Goal: Task Accomplishment & Management: Use online tool/utility

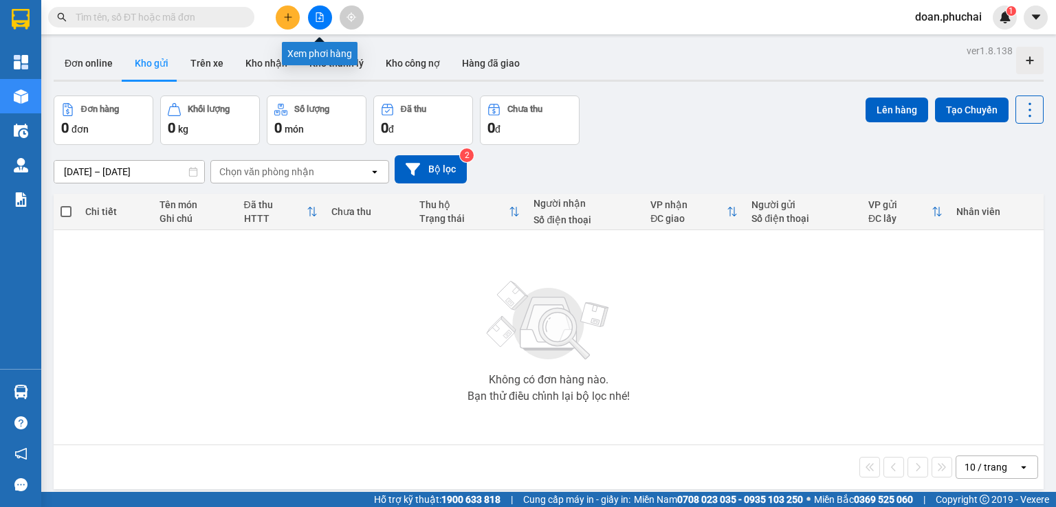
click at [320, 27] on button at bounding box center [320, 17] width 24 height 24
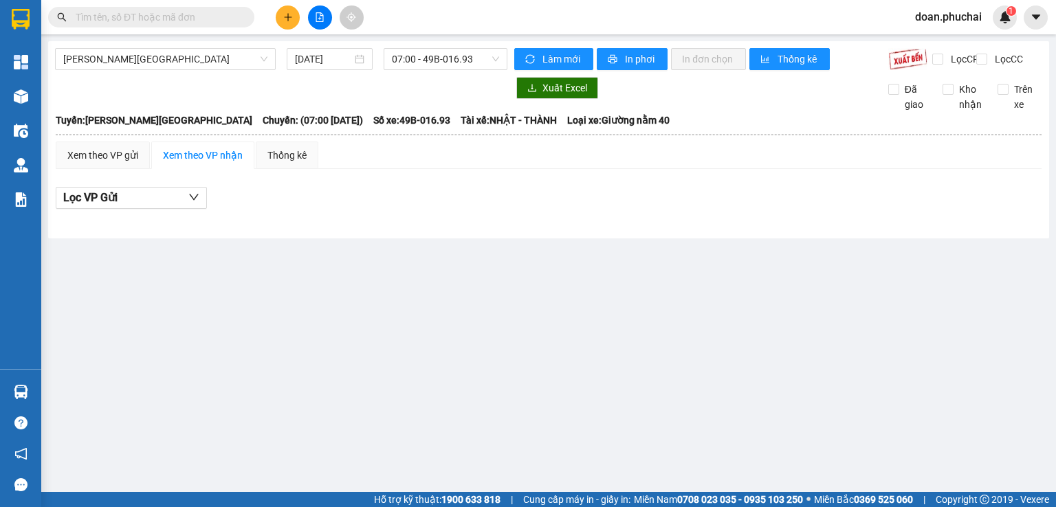
click at [140, 65] on span "[PERSON_NAME][GEOGRAPHIC_DATA]" at bounding box center [165, 59] width 204 height 21
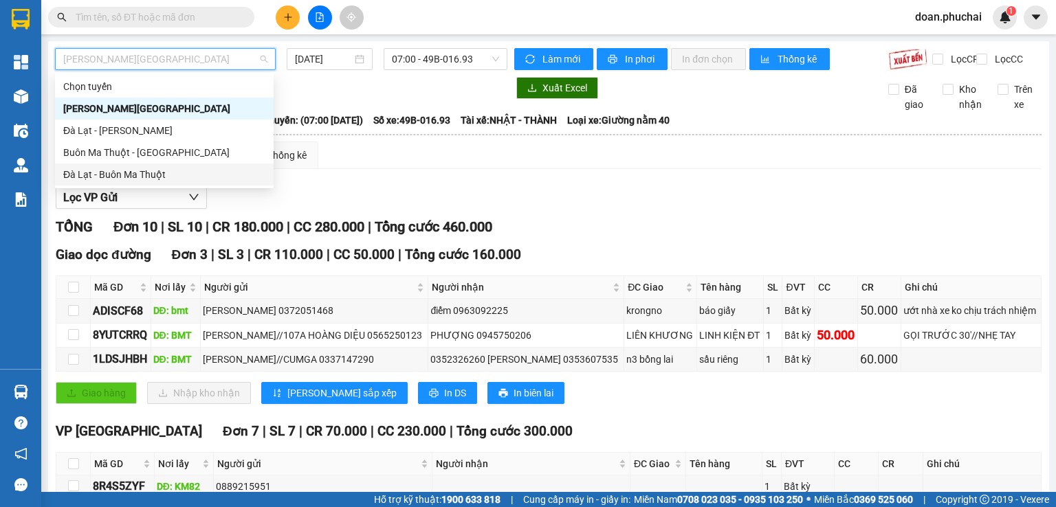
click at [115, 174] on div "Đà Lạt - Buôn Ma Thuột" at bounding box center [164, 174] width 202 height 15
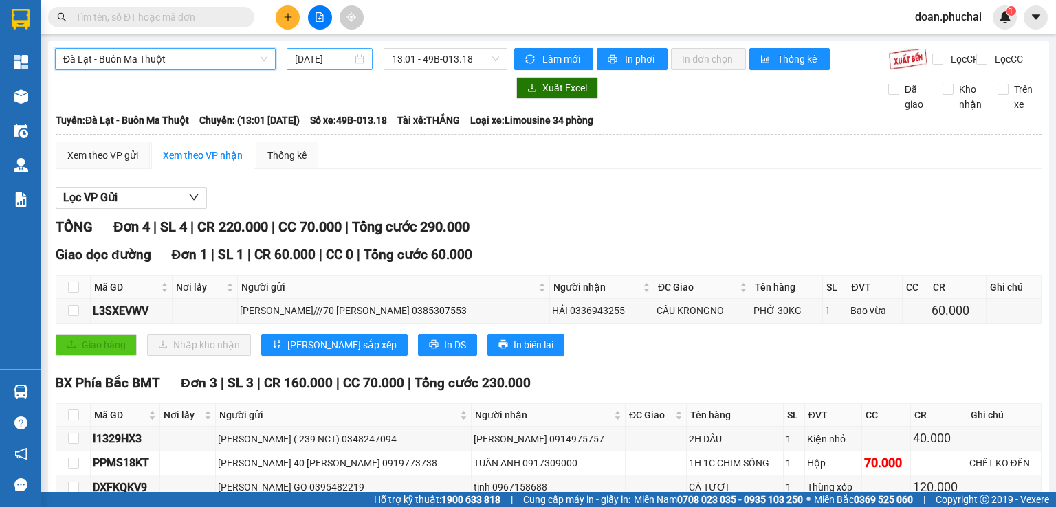
click at [319, 52] on input "[DATE]" at bounding box center [323, 59] width 56 height 15
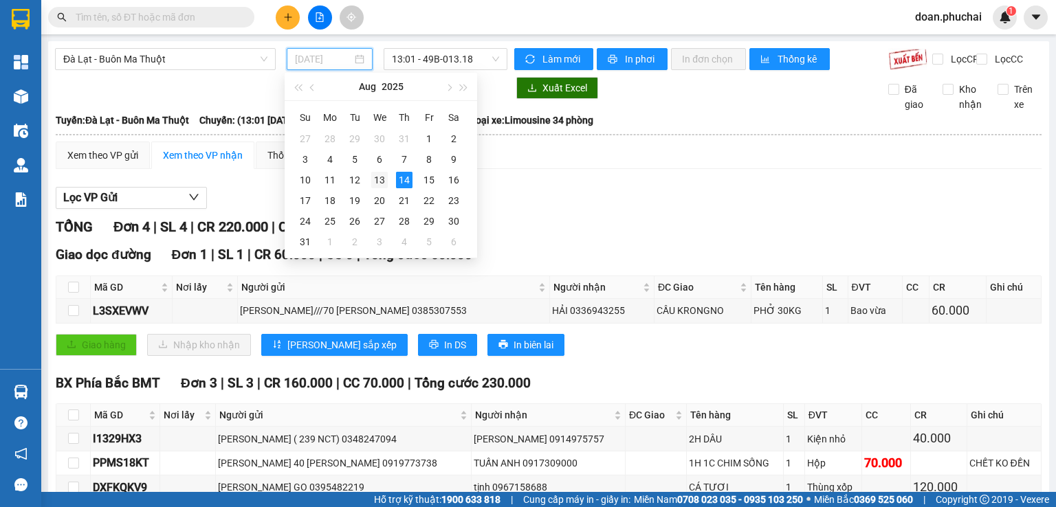
click at [373, 177] on div "13" at bounding box center [379, 180] width 16 height 16
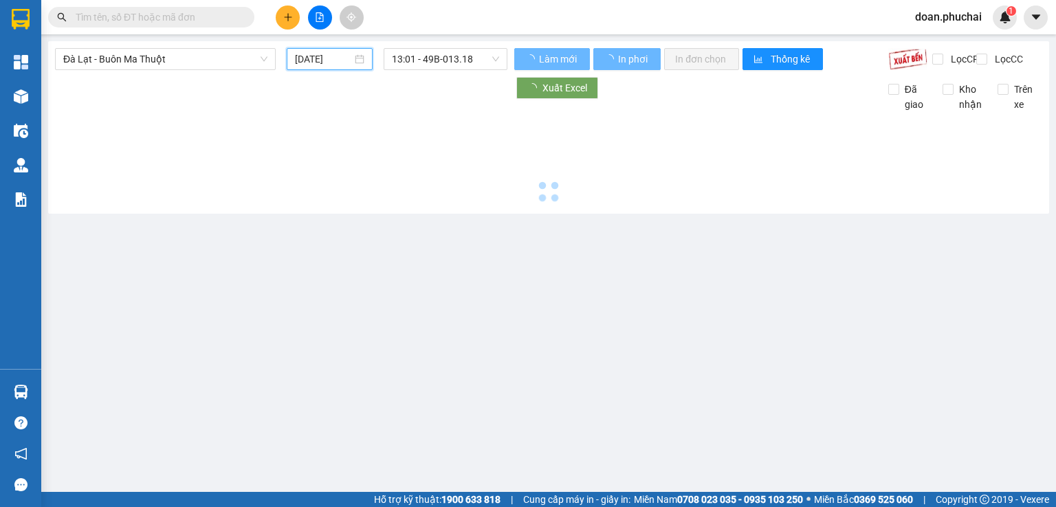
type input "[DATE]"
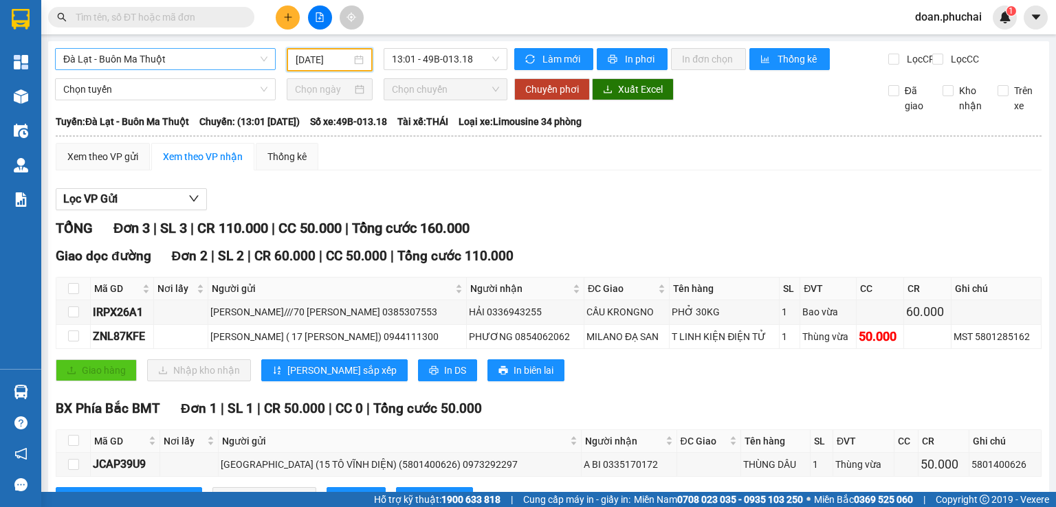
click at [188, 51] on span "Đà Lạt - Buôn Ma Thuột" at bounding box center [165, 59] width 204 height 21
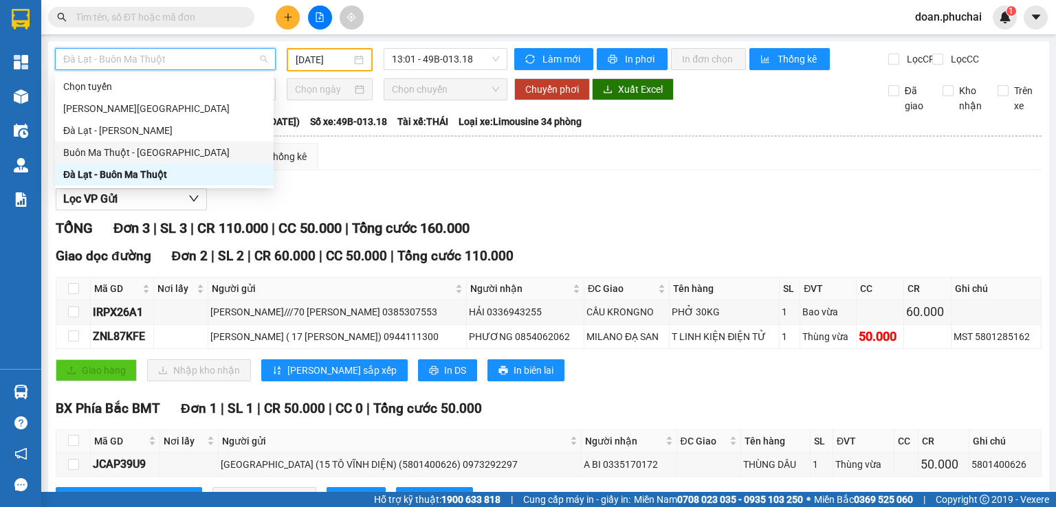
click at [148, 155] on div "Buôn Ma Thuột - [GEOGRAPHIC_DATA]" at bounding box center [164, 152] width 202 height 15
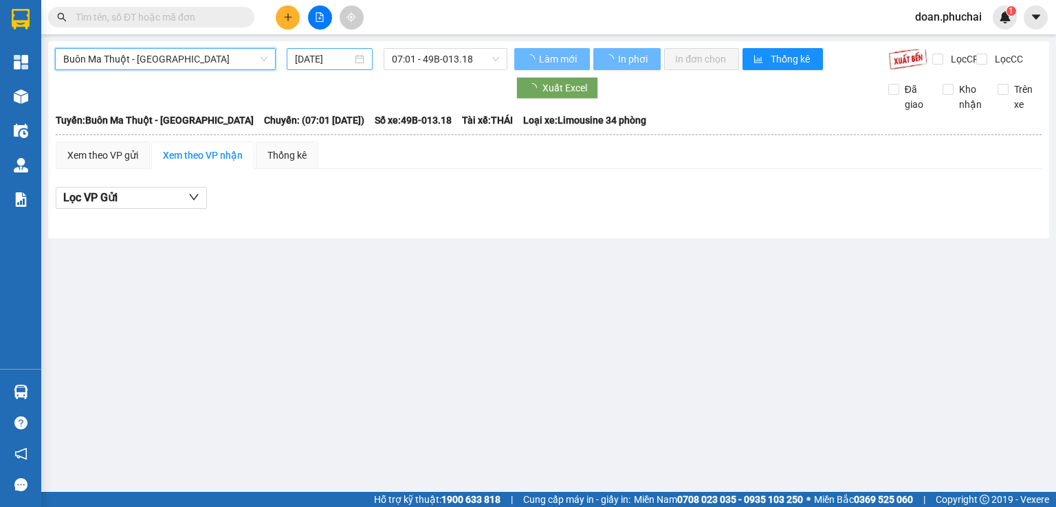
click at [324, 64] on input "[DATE]" at bounding box center [323, 59] width 56 height 15
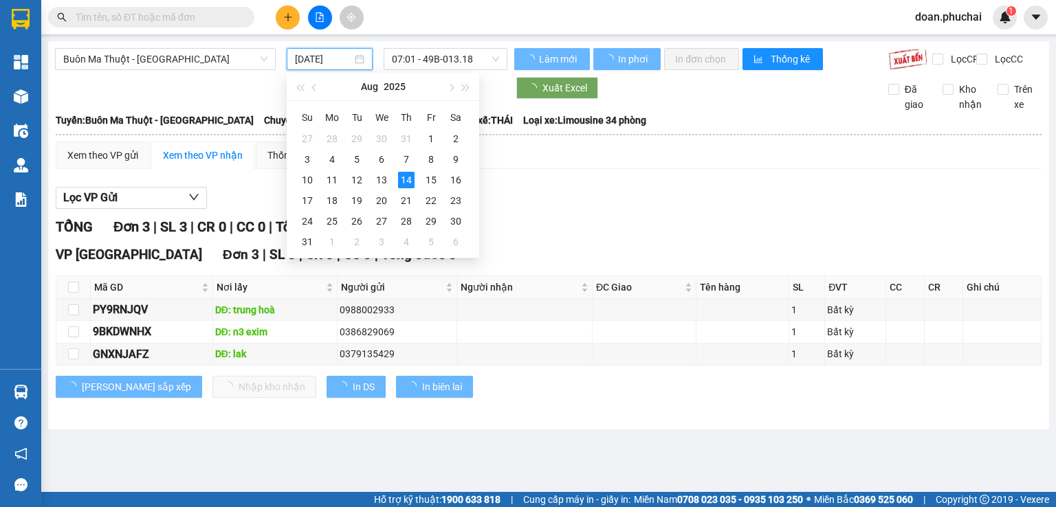
type input "[DATE]"
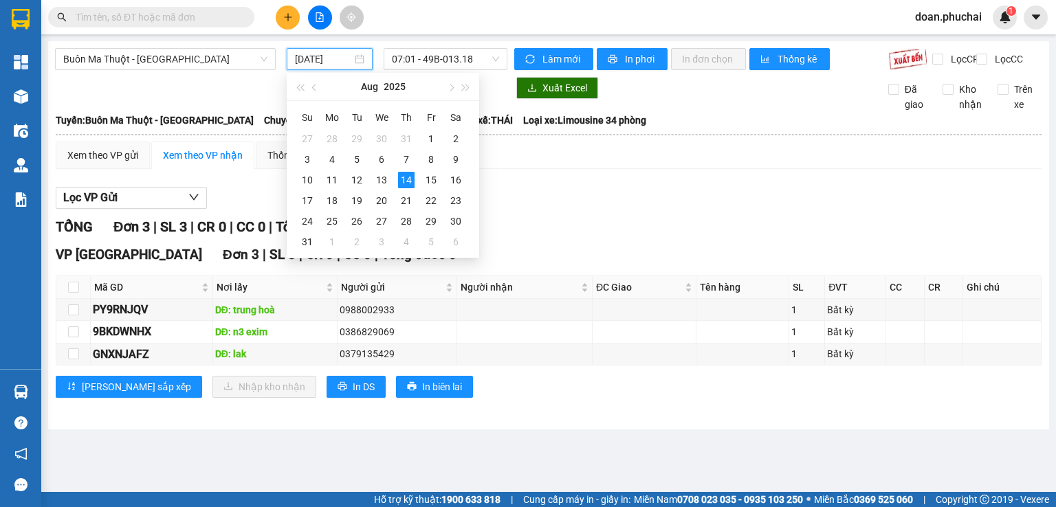
click at [507, 205] on div "Lọc VP Gửi" at bounding box center [549, 198] width 986 height 23
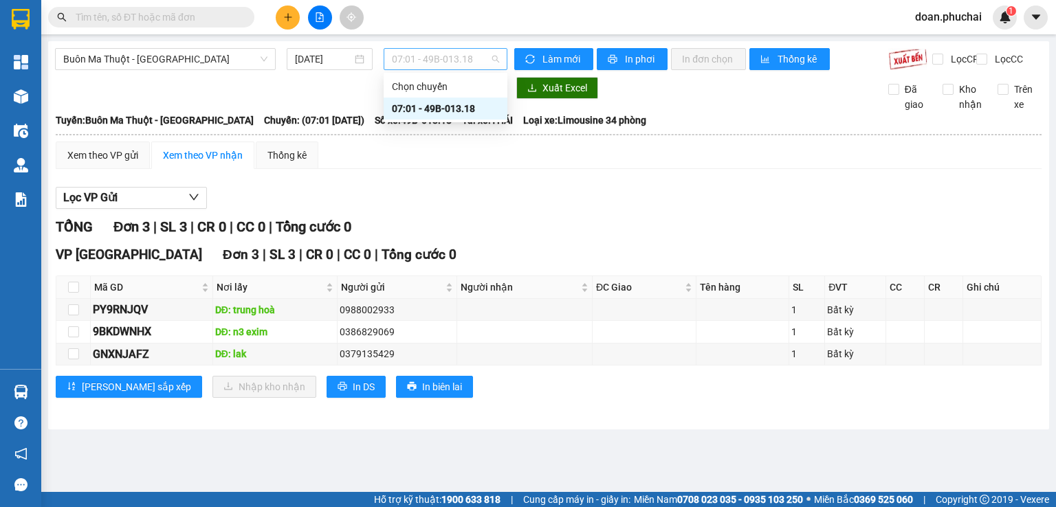
click at [412, 54] on span "07:01 - 49B-013.18" at bounding box center [446, 59] width 108 height 21
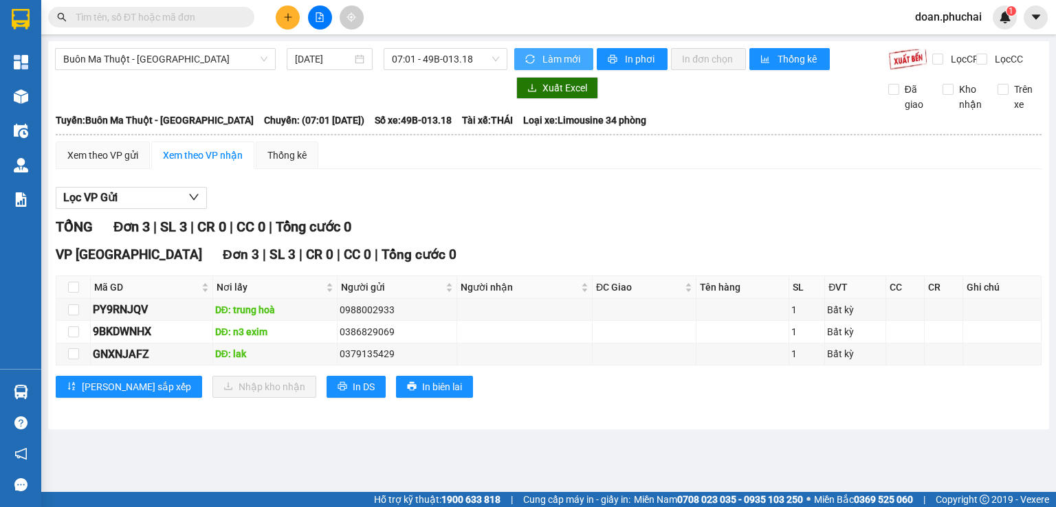
click at [549, 64] on span "Làm mới" at bounding box center [562, 59] width 40 height 15
